Goal: Check status

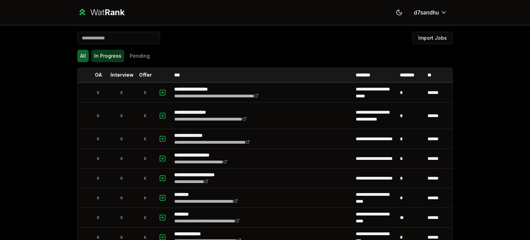
click at [113, 59] on button "In Progress" at bounding box center [107, 56] width 33 height 12
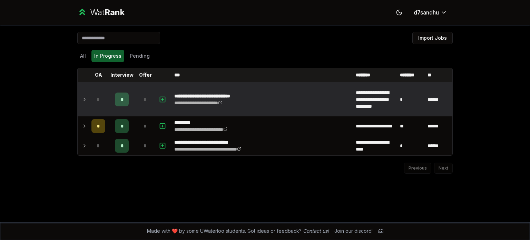
click at [153, 106] on td "*" at bounding box center [145, 99] width 19 height 33
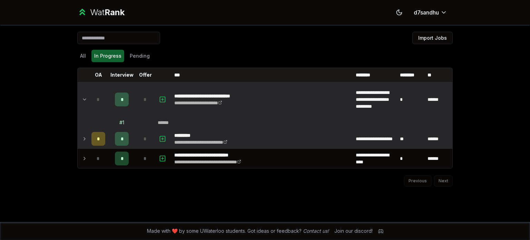
click at [144, 136] on span "*" at bounding box center [145, 138] width 3 height 7
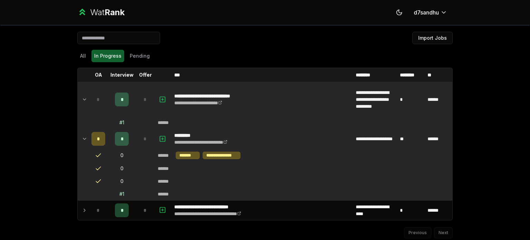
scroll to position [22, 0]
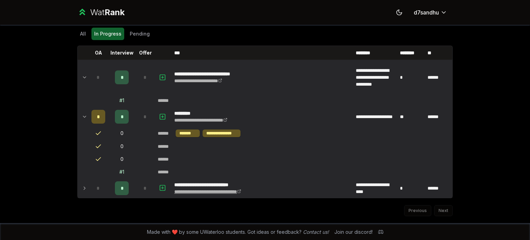
click at [176, 193] on link "**********" at bounding box center [207, 191] width 67 height 5
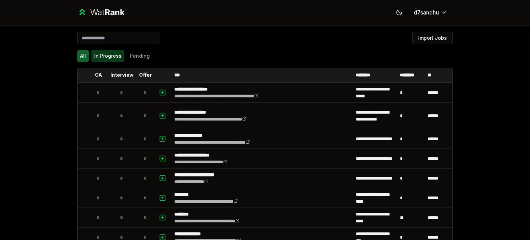
click at [106, 56] on button "In Progress" at bounding box center [107, 56] width 33 height 12
